Goal: Task Accomplishment & Management: Manage account settings

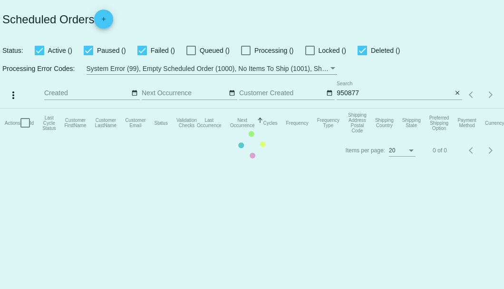
click at [345, 108] on mat-table "Actions Id Last Cycle Status Customer FirstName Customer LastName Customer Emai…" at bounding box center [252, 122] width 504 height 29
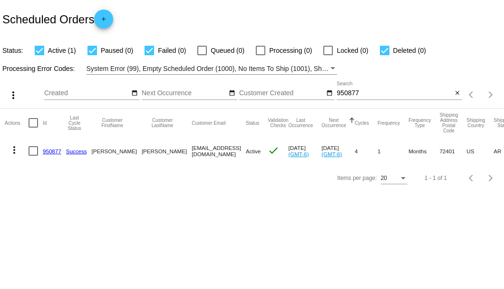
click at [345, 92] on input "950877" at bounding box center [395, 93] width 116 height 8
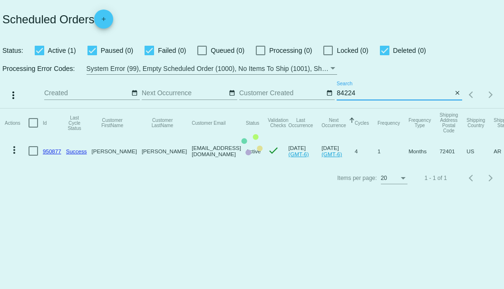
type input "842248"
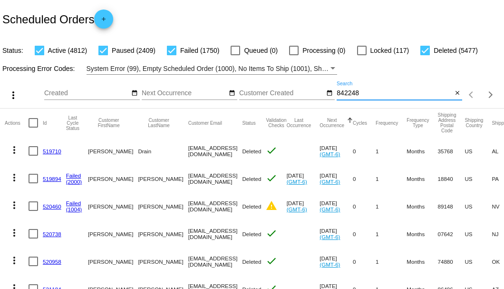
drag, startPoint x: 362, startPoint y: 108, endPoint x: 332, endPoint y: 104, distance: 30.2
click at [332, 104] on div "more_vert Sep Jan Feb Mar Apr 1" at bounding box center [252, 92] width 504 height 34
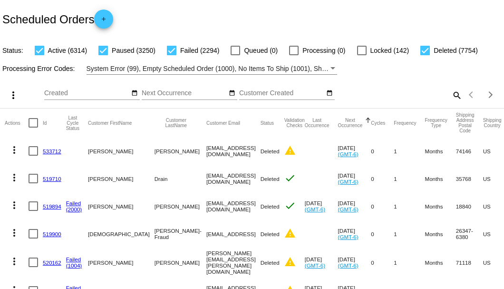
click at [451, 102] on mat-icon "search" at bounding box center [456, 95] width 11 height 15
click at [451, 97] on input "Search" at bounding box center [400, 93] width 126 height 8
paste input "842248"
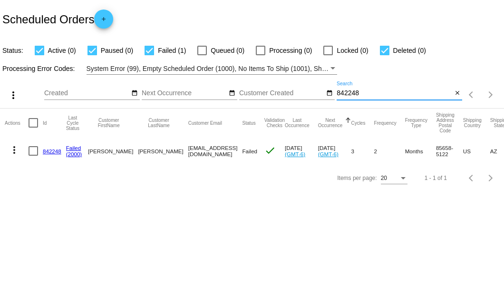
type input "842248"
click at [47, 149] on link "842248" at bounding box center [52, 151] width 19 height 6
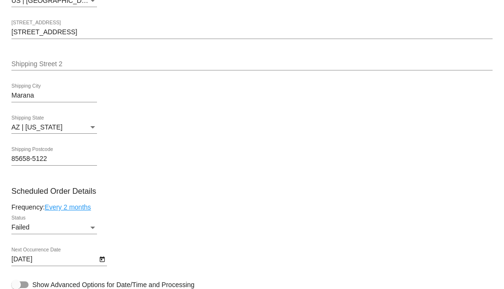
scroll to position [476, 0]
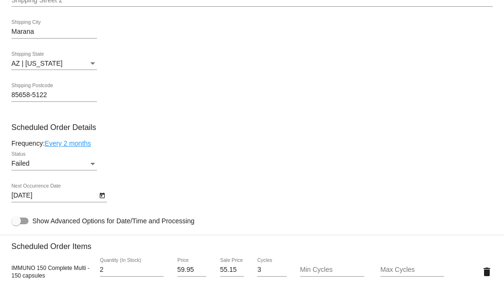
click at [89, 162] on div "Status" at bounding box center [92, 164] width 9 height 8
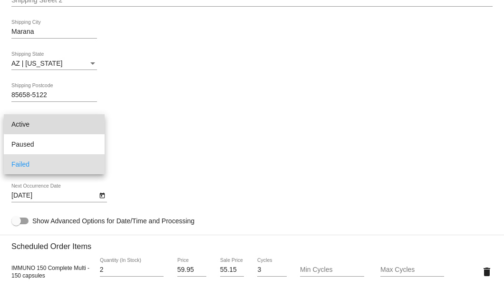
click at [88, 123] on span "Active" at bounding box center [54, 124] width 86 height 20
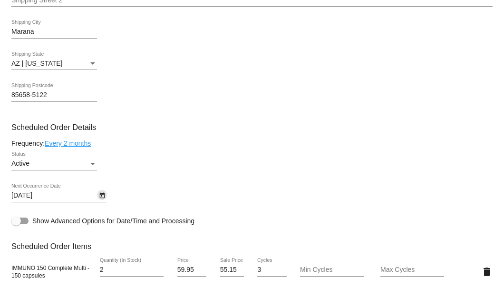
click at [105, 196] on button "Open calendar" at bounding box center [102, 195] width 10 height 10
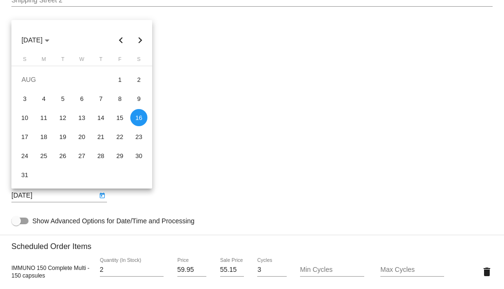
click at [223, 169] on div at bounding box center [252, 144] width 504 height 289
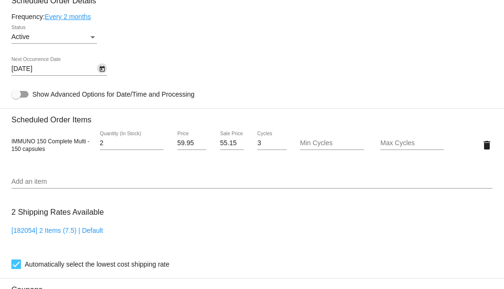
scroll to position [539, 0]
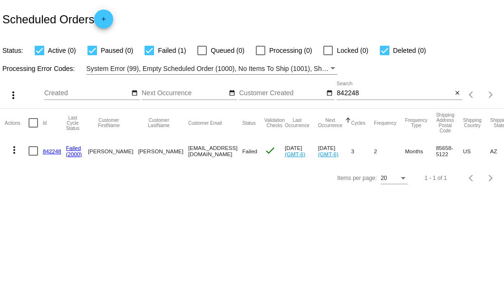
drag, startPoint x: 148, startPoint y: 150, endPoint x: 192, endPoint y: 152, distance: 43.8
click at [192, 152] on mat-row "more_vert 842248 Failed (2000) Bruce Perna mrbp@msn.com Failed check Aug 16 202…" at bounding box center [348, 151] width 686 height 28
copy mat-row "mrbp@msn.com"
click at [30, 151] on div at bounding box center [34, 151] width 10 height 10
click at [33, 156] on input "checkbox" at bounding box center [33, 156] width 0 height 0
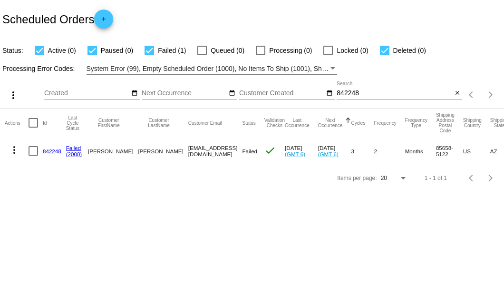
checkbox input "true"
click at [17, 152] on mat-icon "more_vert" at bounding box center [14, 149] width 11 height 11
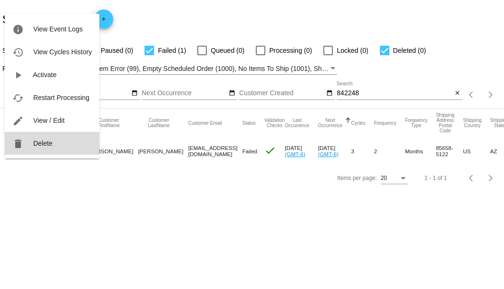
click at [29, 147] on button "delete Delete" at bounding box center [52, 143] width 95 height 23
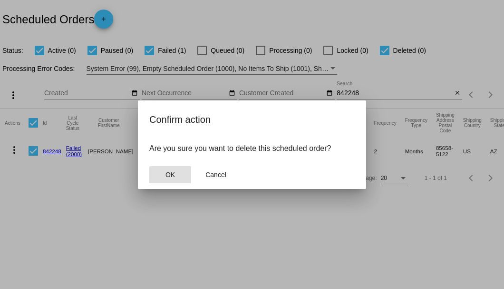
click at [164, 172] on button "OK" at bounding box center [170, 174] width 42 height 17
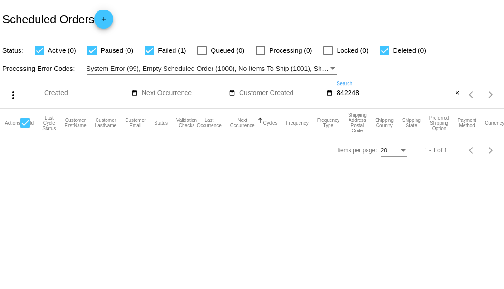
click at [344, 95] on input "842248" at bounding box center [395, 93] width 116 height 8
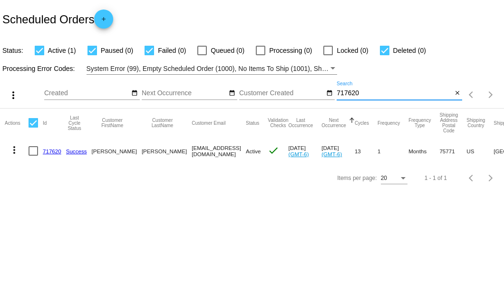
type input "717620"
click at [53, 151] on link "717620" at bounding box center [52, 151] width 19 height 6
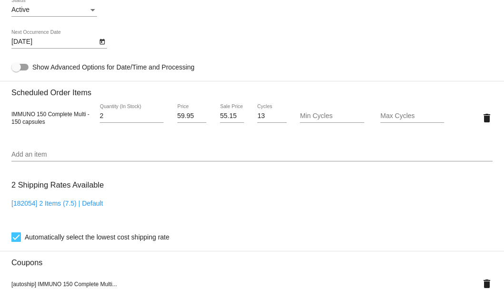
scroll to position [476, 0]
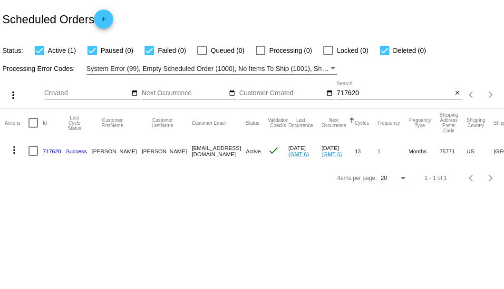
click at [33, 152] on div at bounding box center [34, 151] width 10 height 10
click at [33, 156] on input "checkbox" at bounding box center [33, 156] width 0 height 0
checkbox input "true"
click at [14, 147] on mat-icon "more_vert" at bounding box center [14, 149] width 11 height 11
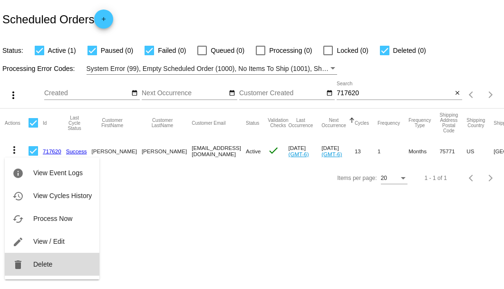
click at [44, 267] on span "Delete" at bounding box center [42, 264] width 19 height 8
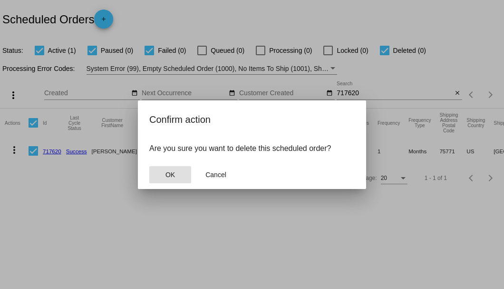
click at [166, 171] on span "OK" at bounding box center [171, 175] width 10 height 8
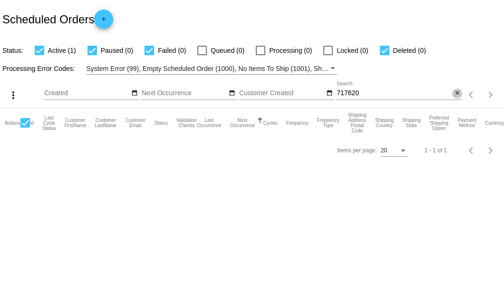
click at [461, 92] on button "close" at bounding box center [457, 93] width 10 height 10
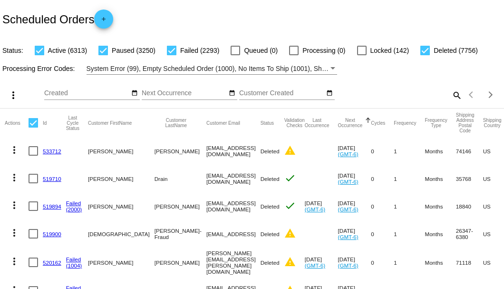
click at [454, 102] on mat-icon "search" at bounding box center [456, 95] width 11 height 15
click at [454, 97] on input "Search" at bounding box center [400, 93] width 126 height 8
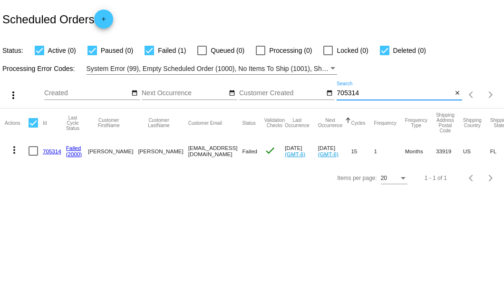
type input "705314"
click at [47, 150] on link "705314" at bounding box center [52, 151] width 19 height 6
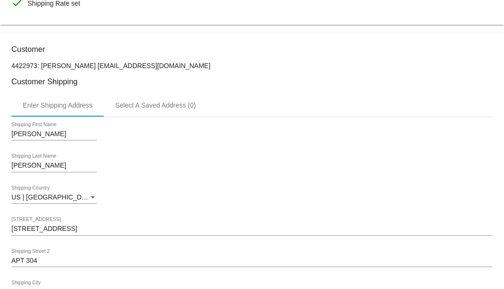
scroll to position [166, 0]
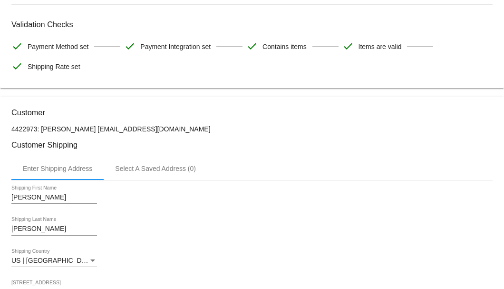
drag, startPoint x: 148, startPoint y: 126, endPoint x: 90, endPoint y: 127, distance: 57.6
click at [90, 127] on p "4422973: [PERSON_NAME] [EMAIL_ADDRESS][DOMAIN_NAME]" at bounding box center [251, 129] width 481 height 8
copy p "[EMAIL_ADDRESS][DOMAIN_NAME]"
